Goal: Task Accomplishment & Management: Use online tool/utility

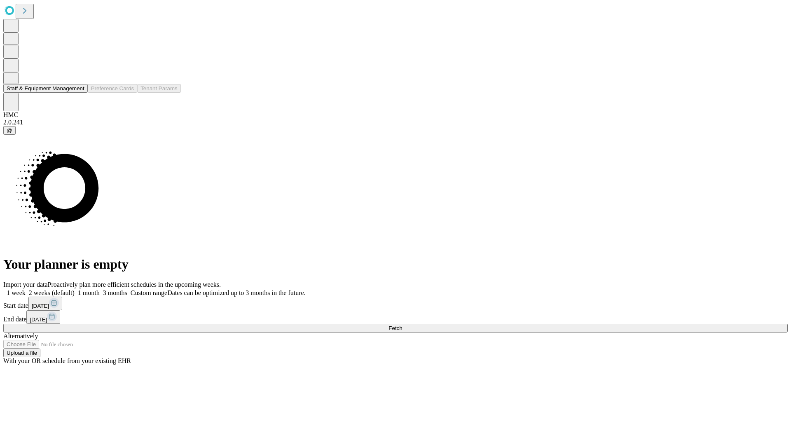
click at [79, 93] on button "Staff & Equipment Management" at bounding box center [45, 88] width 84 height 9
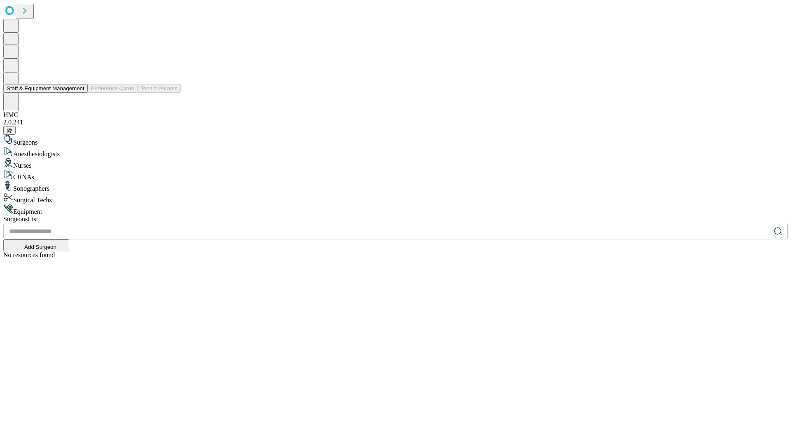
click at [79, 93] on button "Staff & Equipment Management" at bounding box center [45, 88] width 84 height 9
